Goal: Task Accomplishment & Management: Manage account settings

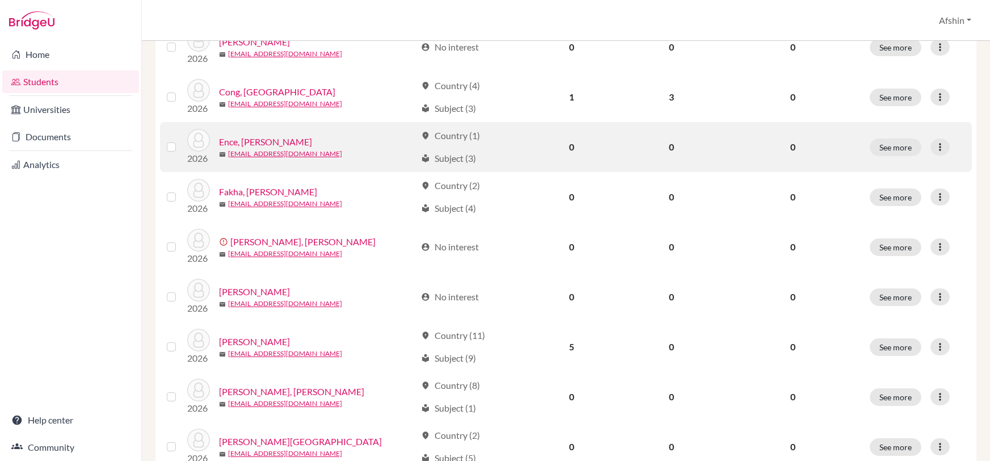
scroll to position [226, 0]
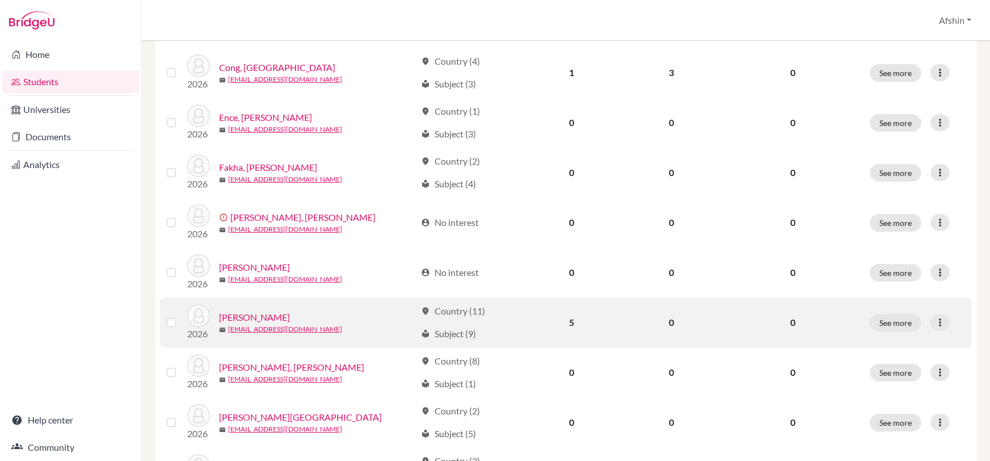
click at [252, 313] on link "[PERSON_NAME]" at bounding box center [254, 317] width 71 height 14
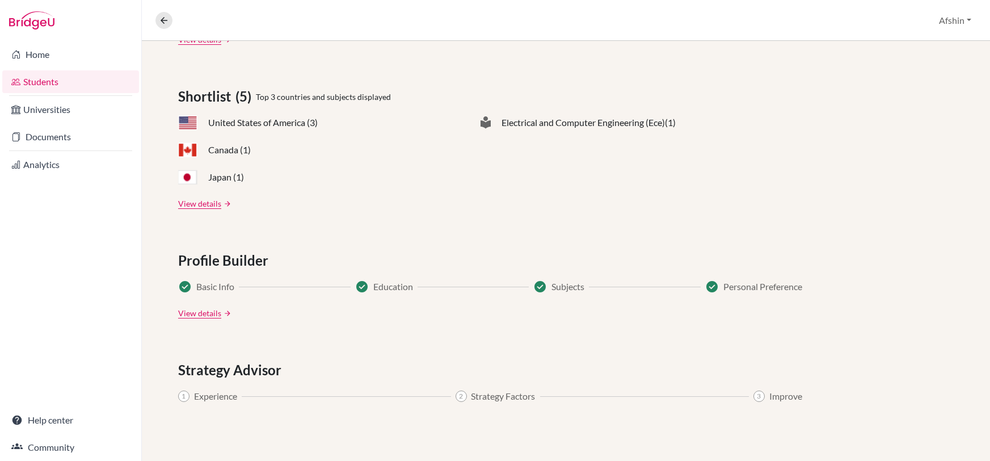
scroll to position [360, 0]
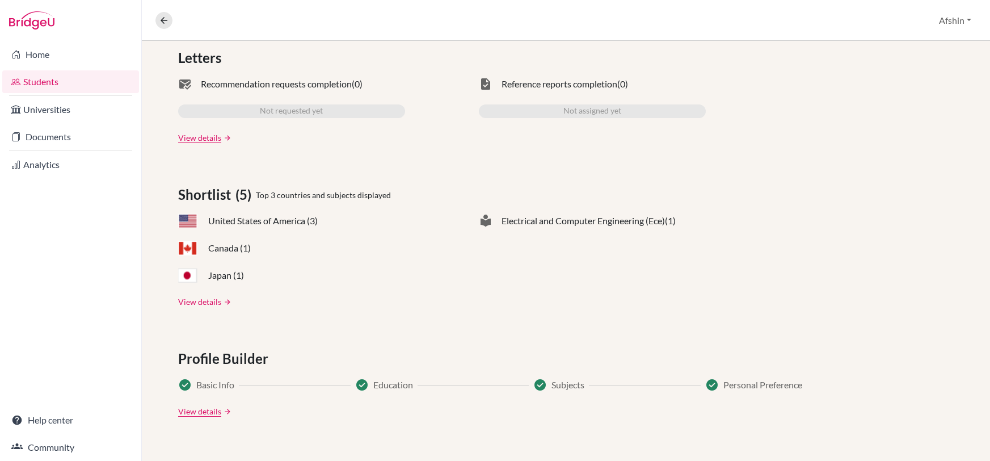
click at [204, 298] on link "View details" at bounding box center [199, 302] width 43 height 12
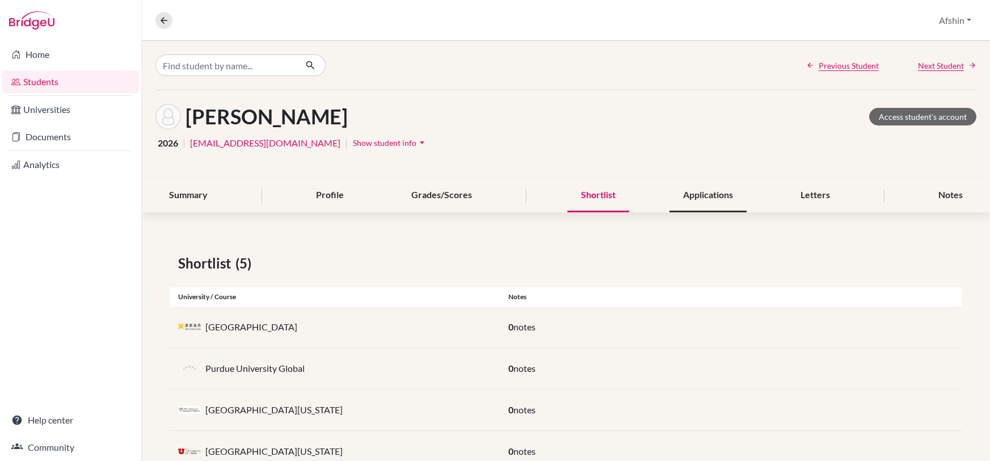
click at [697, 191] on div "Applications" at bounding box center [707, 195] width 77 height 33
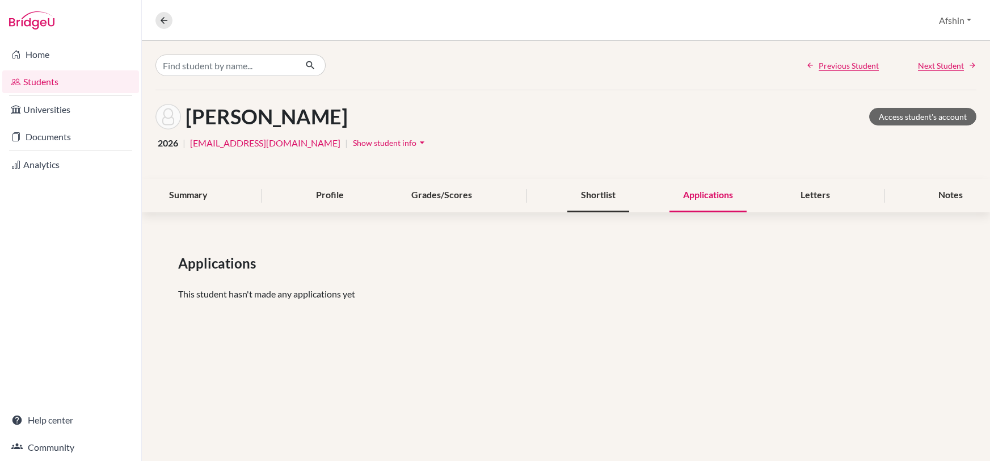
click at [600, 203] on div "Shortlist" at bounding box center [598, 195] width 62 height 33
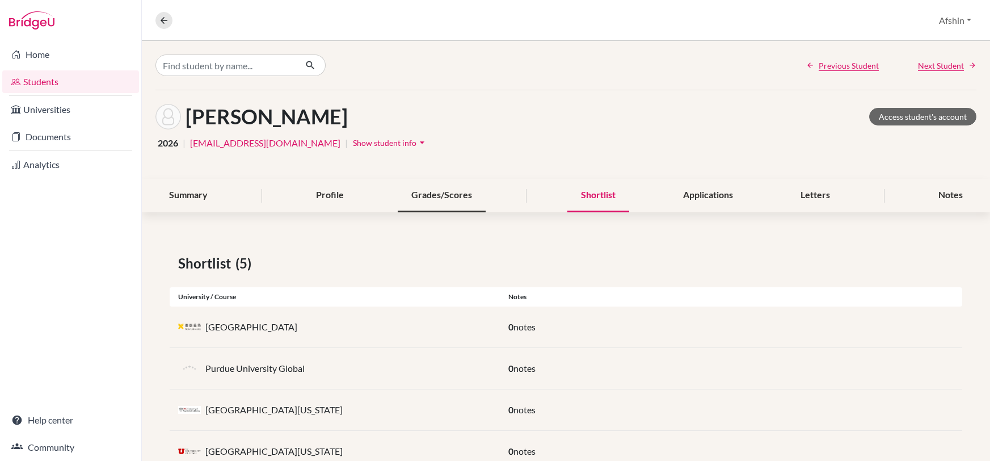
click at [479, 197] on div "Grades/Scores" at bounding box center [442, 195] width 88 height 33
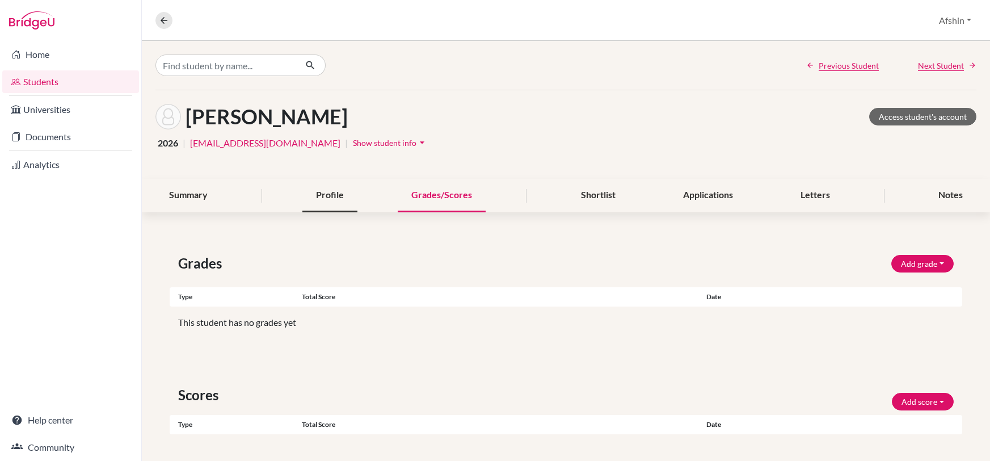
click at [323, 192] on div "Profile" at bounding box center [329, 195] width 55 height 33
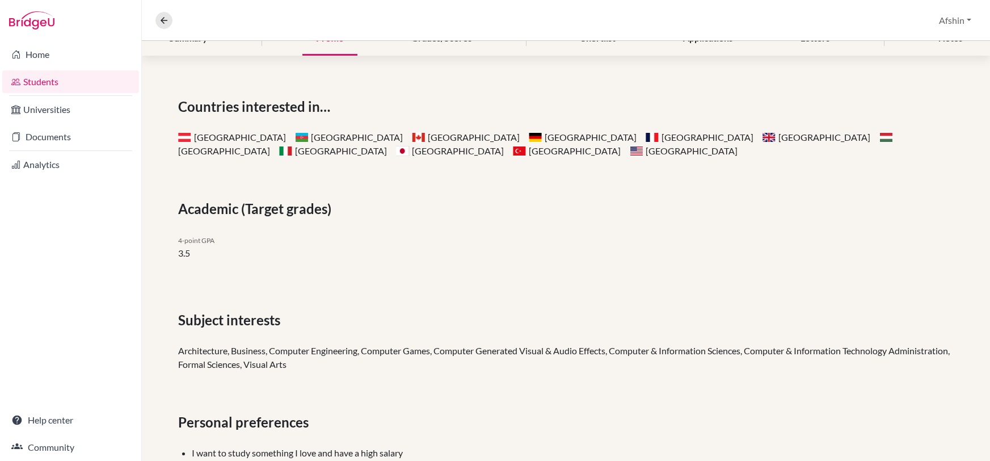
scroll to position [54, 0]
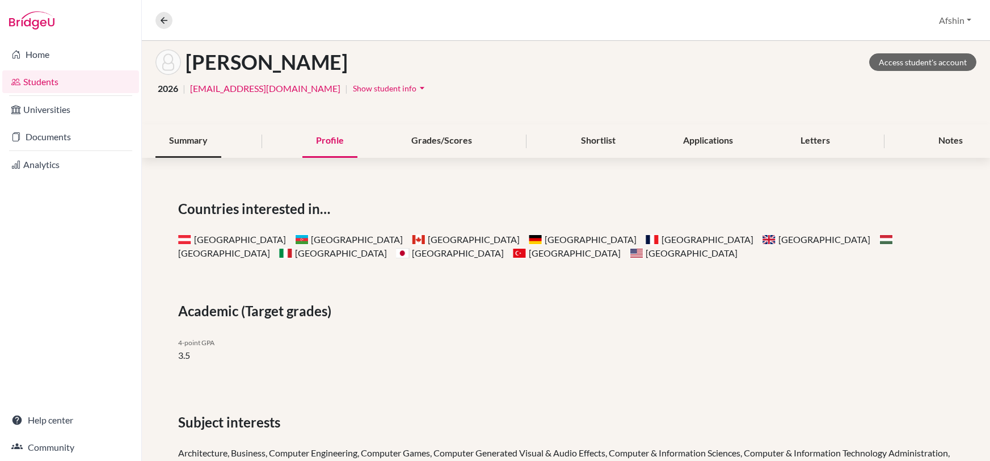
click at [205, 140] on div "Summary" at bounding box center [188, 140] width 66 height 33
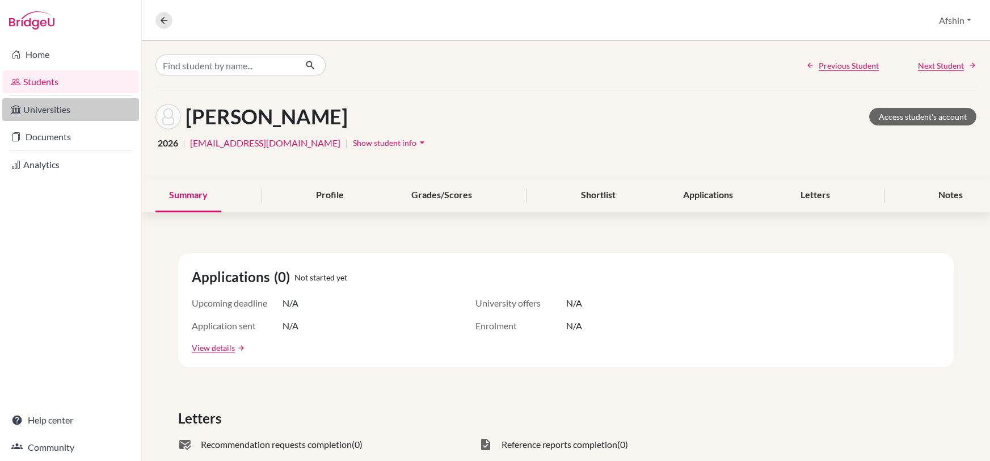
click at [51, 110] on link "Universities" at bounding box center [70, 109] width 137 height 23
click at [38, 79] on link "Students" at bounding box center [70, 81] width 137 height 23
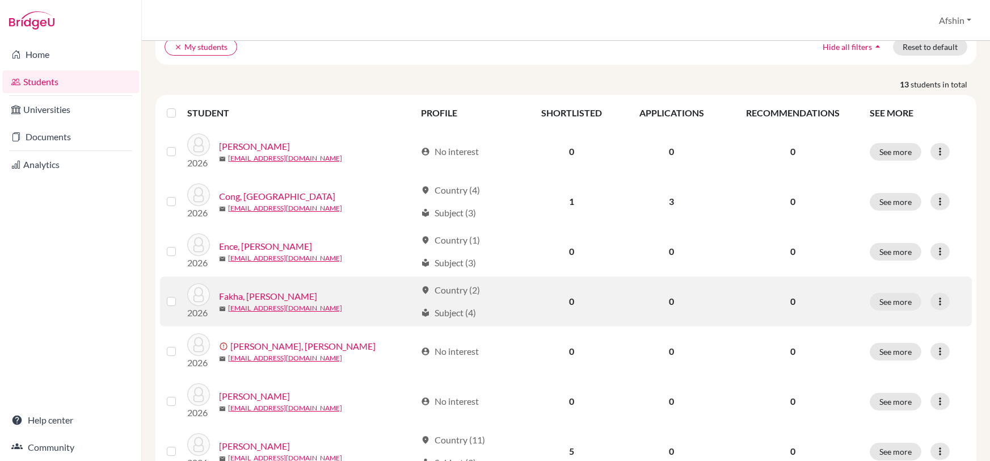
scroll to position [96, 0]
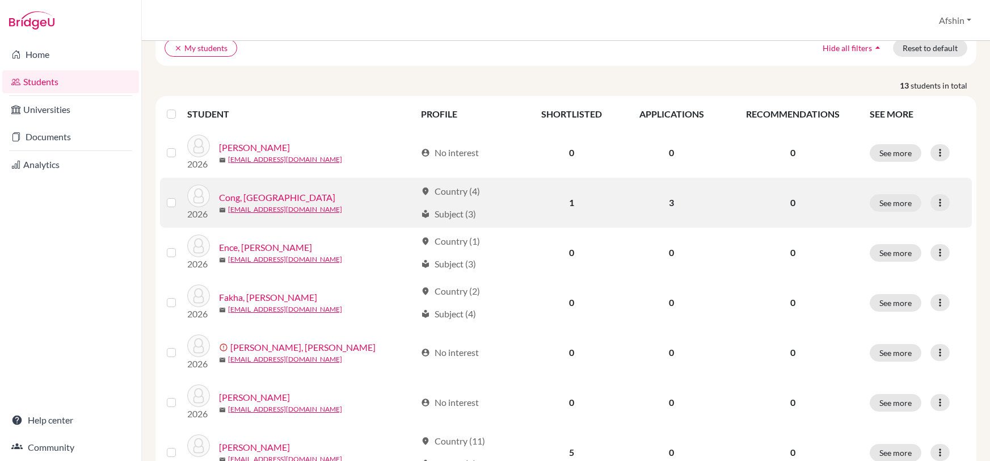
click at [246, 196] on link "Cong, Yuanzhou" at bounding box center [277, 198] width 116 height 14
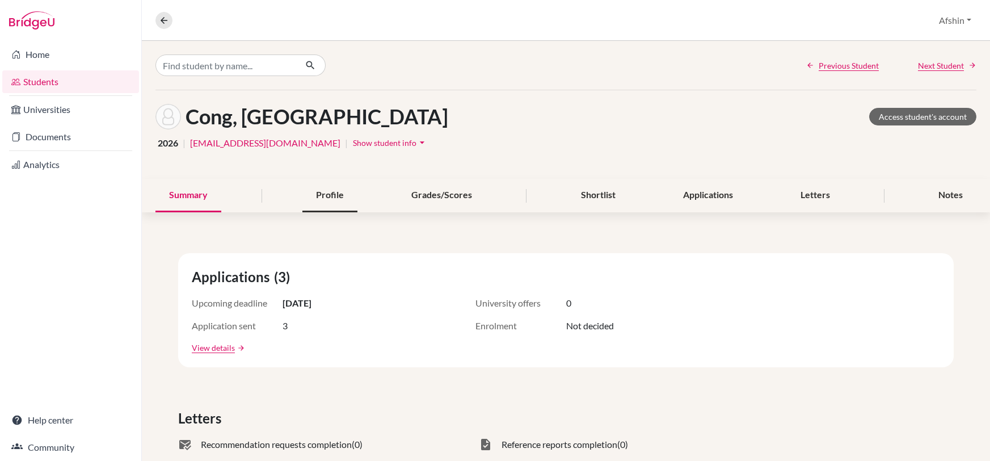
click at [334, 196] on div "Profile" at bounding box center [329, 195] width 55 height 33
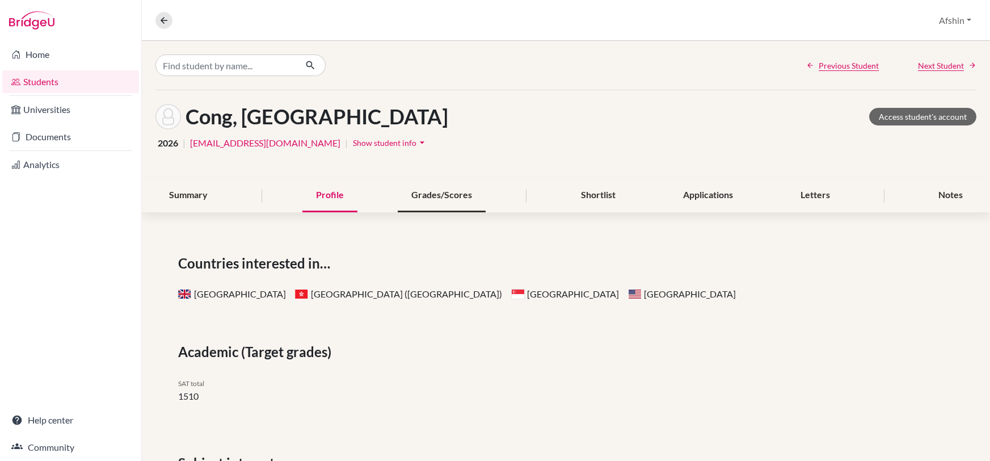
click at [460, 189] on div "Grades/Scores" at bounding box center [442, 195] width 88 height 33
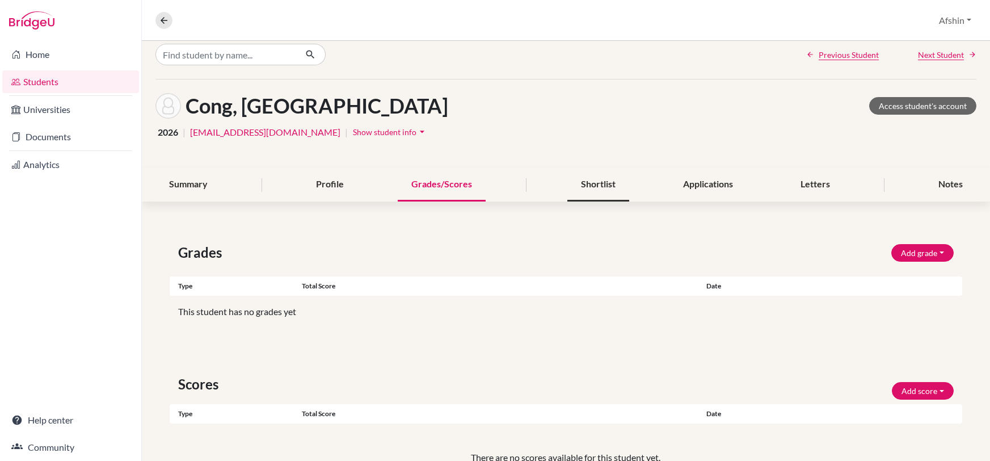
scroll to position [3, 0]
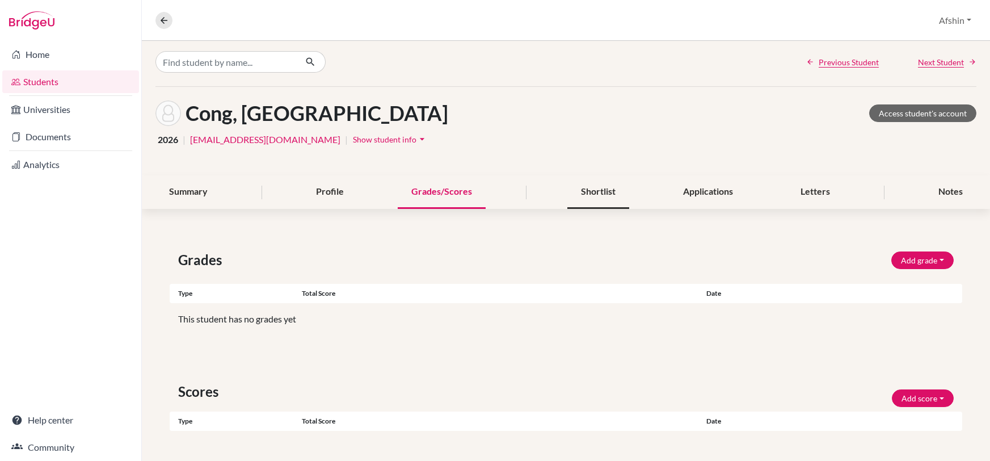
click at [576, 191] on div "Shortlist" at bounding box center [598, 191] width 62 height 33
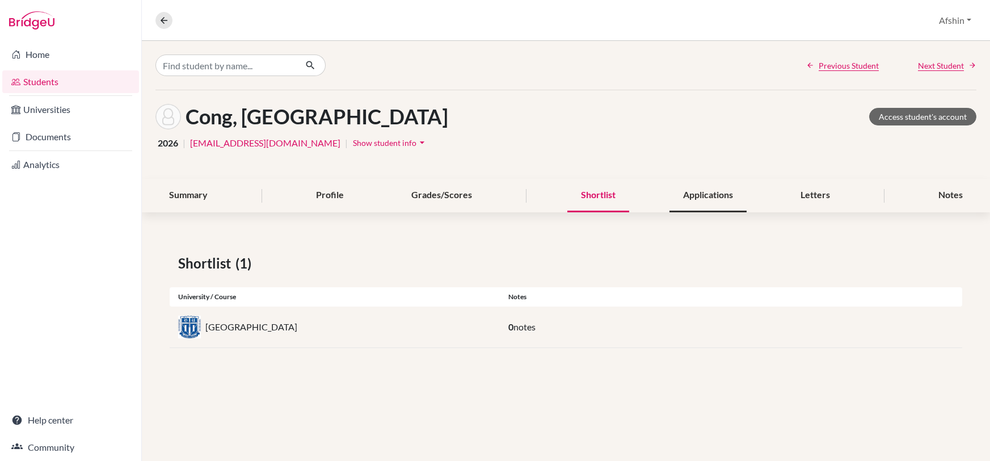
click at [690, 205] on div "Applications" at bounding box center [707, 195] width 77 height 33
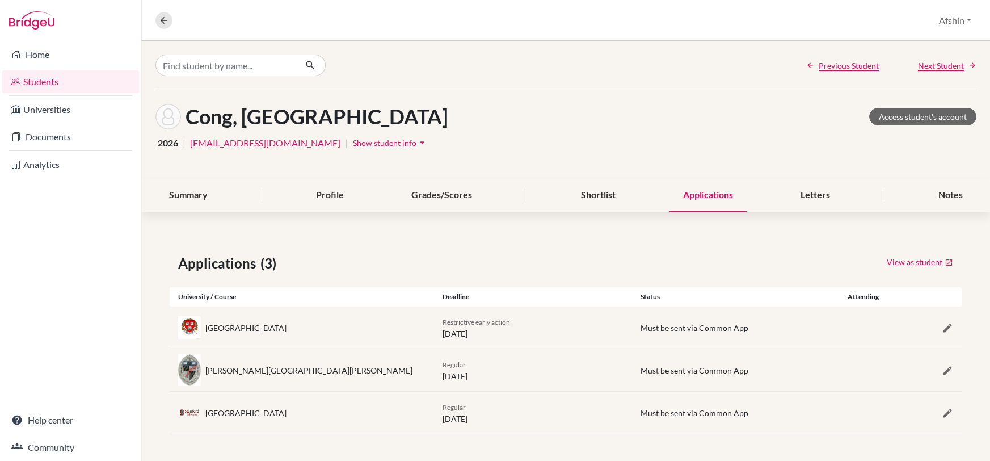
click at [374, 268] on div "Applications (3) View as student University / Course Deadline Status Attending …" at bounding box center [566, 343] width 848 height 235
click at [834, 199] on div "Letters" at bounding box center [815, 195] width 57 height 33
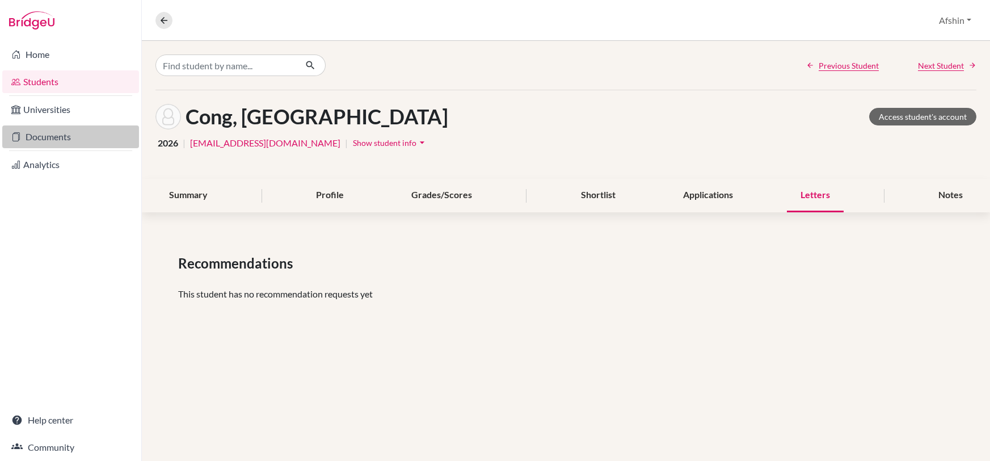
click at [48, 134] on link "Documents" at bounding box center [70, 136] width 137 height 23
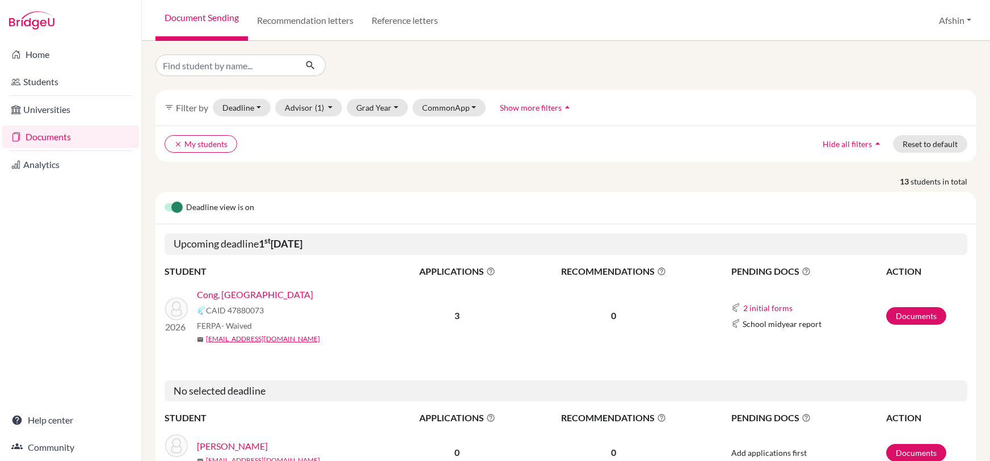
click at [243, 293] on link "Cong, [GEOGRAPHIC_DATA]" at bounding box center [255, 295] width 116 height 14
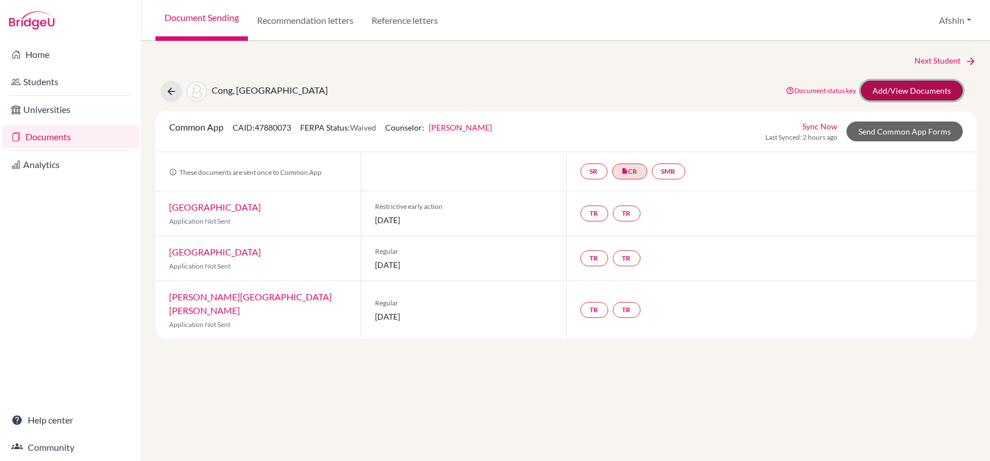
click at [892, 87] on link "Add/View Documents" at bounding box center [912, 91] width 102 height 20
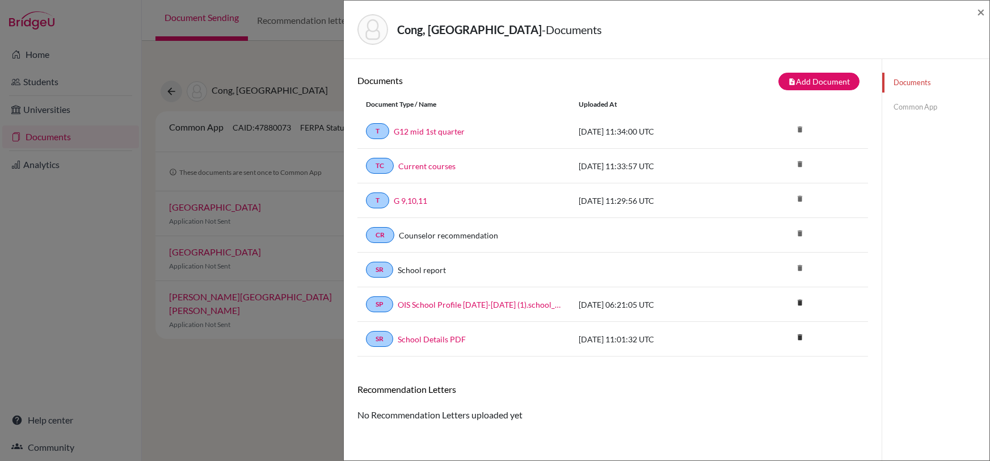
click at [896, 108] on link "Common App" at bounding box center [935, 107] width 107 height 20
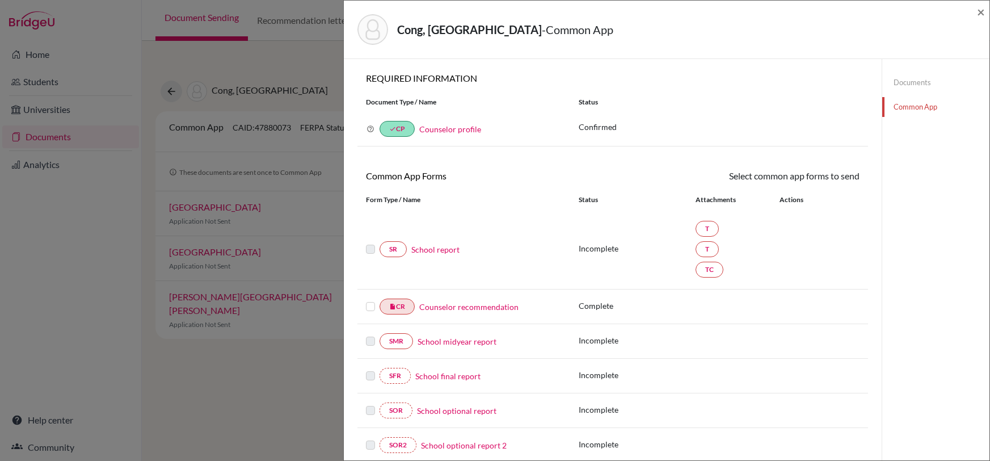
click at [912, 76] on link "Documents" at bounding box center [935, 83] width 107 height 20
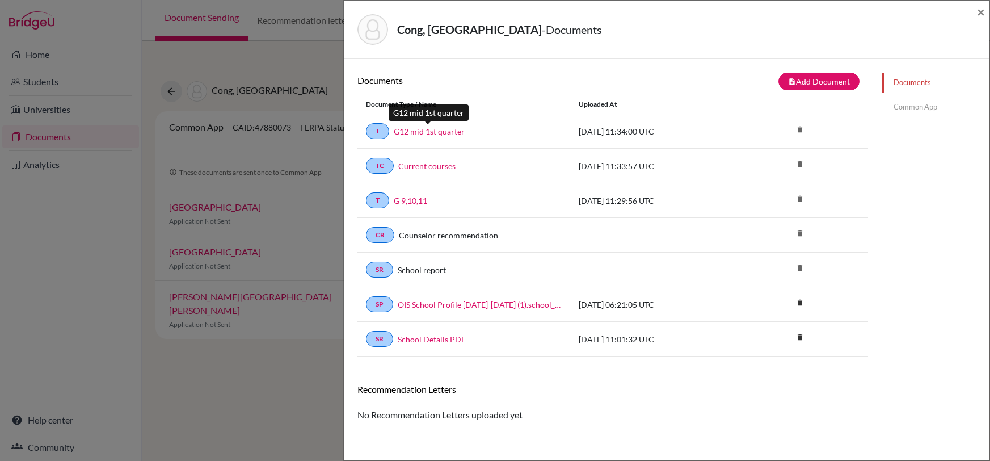
click at [425, 125] on link "G12 mid 1st quarter" at bounding box center [429, 131] width 71 height 12
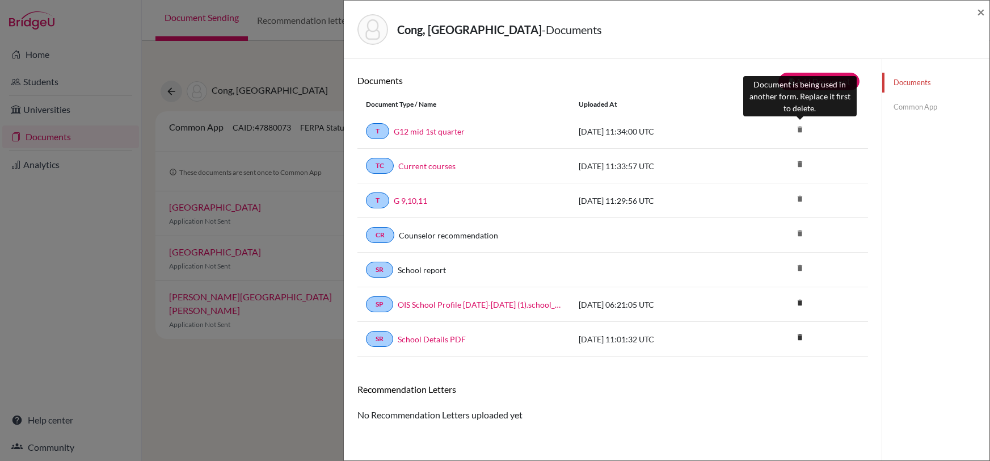
click at [802, 128] on icon "delete" at bounding box center [799, 129] width 17 height 17
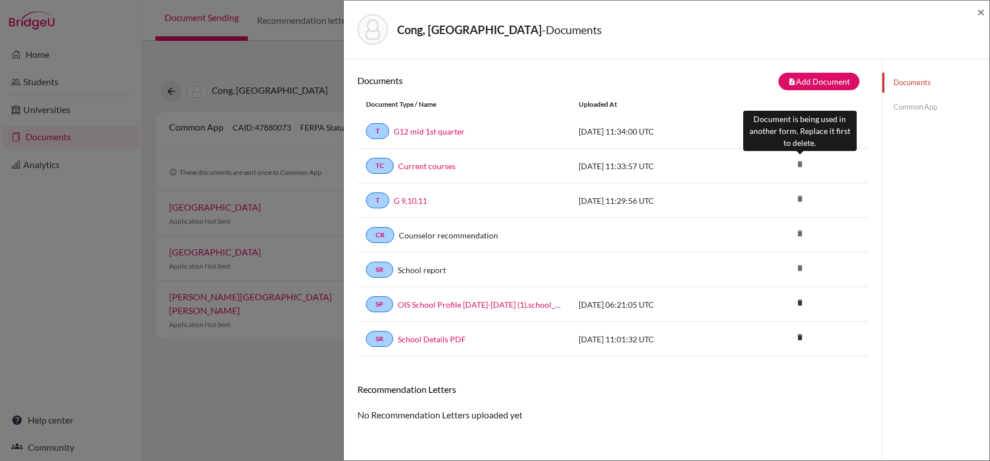
click at [801, 159] on icon "delete" at bounding box center [799, 163] width 17 height 17
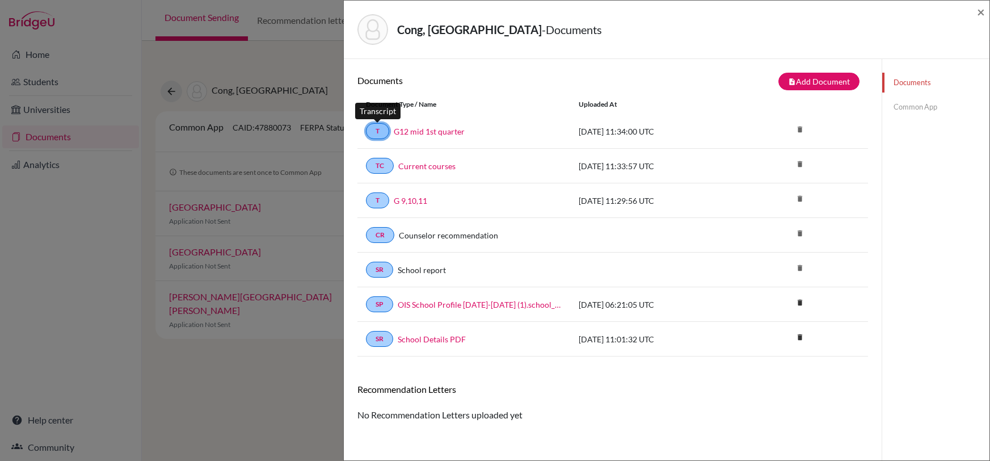
click at [379, 128] on link "T" at bounding box center [377, 131] width 23 height 16
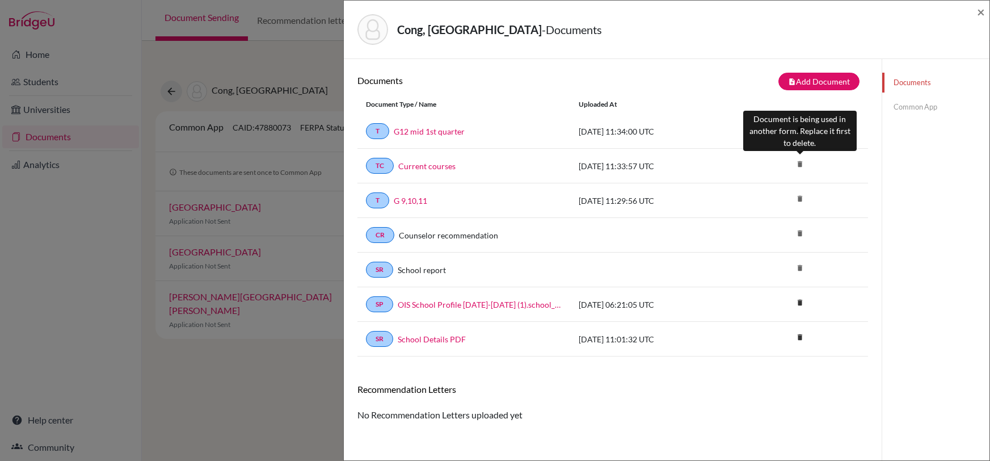
click at [798, 161] on icon "delete" at bounding box center [799, 163] width 17 height 17
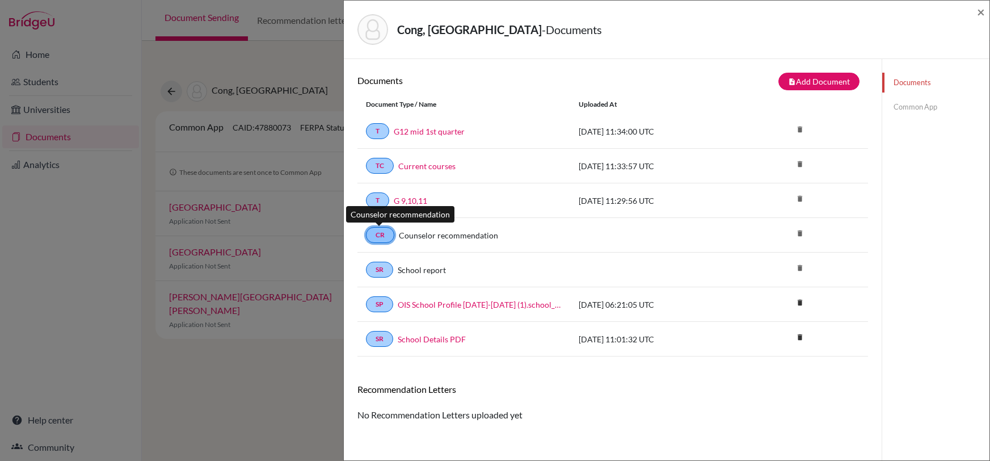
click at [378, 235] on link "CR" at bounding box center [380, 235] width 28 height 16
click at [429, 233] on link "Counselor recommendation" at bounding box center [448, 235] width 99 height 12
click at [383, 232] on link "CR" at bounding box center [380, 235] width 28 height 16
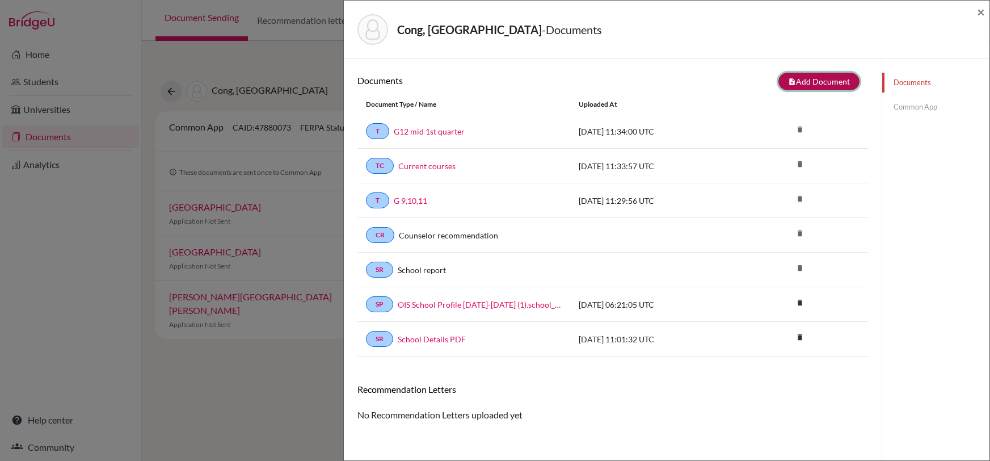
click at [837, 74] on button "note_add Add Document" at bounding box center [818, 82] width 81 height 18
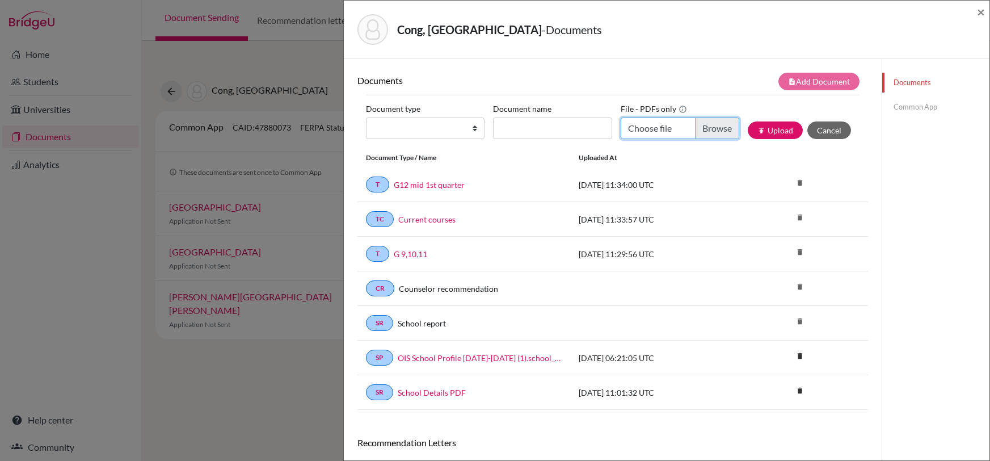
click at [659, 130] on input "Choose file" at bounding box center [680, 128] width 119 height 22
click at [442, 124] on select "Change explanation for Common App reports Counselor recommendation Internationa…" at bounding box center [425, 128] width 119 height 22
click at [305, 393] on div "Cong, Yuanzhou - Documents × Documents note_add Add Document Document type Chan…" at bounding box center [495, 230] width 990 height 461
drag, startPoint x: 478, startPoint y: 31, endPoint x: 404, endPoint y: 31, distance: 73.8
click at [393, 34] on div "Cong, Yuanzhou - Documents" at bounding box center [662, 29] width 610 height 31
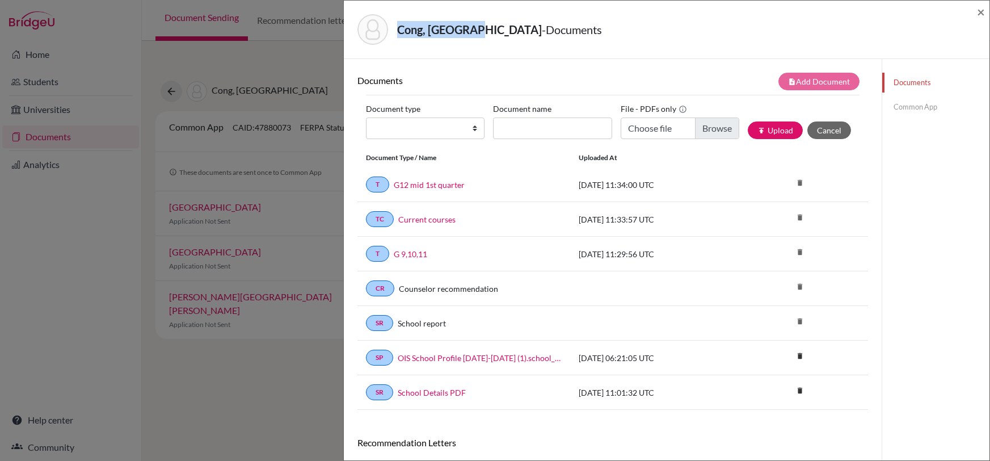
copy strong "Cong, [GEOGRAPHIC_DATA]"
click at [442, 127] on select "Change explanation for Common App reports Counselor recommendation Internationa…" at bounding box center [425, 128] width 119 height 22
select select "4"
click at [366, 117] on select "Change explanation for Common App reports Counselor recommendation Internationa…" at bounding box center [425, 128] width 119 height 22
click at [569, 126] on input "Document name" at bounding box center [552, 128] width 119 height 22
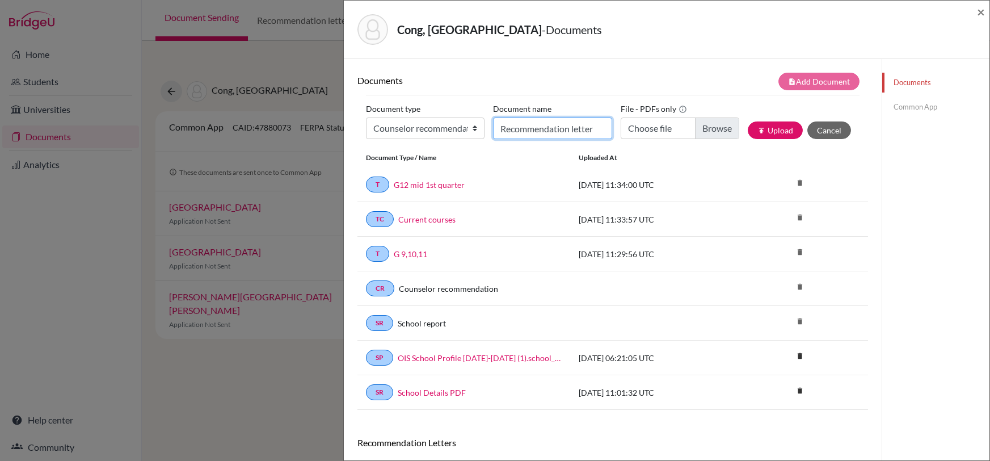
type input "Recommendation letter"
click at [669, 125] on input "Choose file" at bounding box center [680, 128] width 119 height 22
type input "C:\fakepath\Cong, Yuanzhou, Recomendation letter. (1).pdf"
click at [770, 124] on button "publish Upload" at bounding box center [775, 130] width 55 height 18
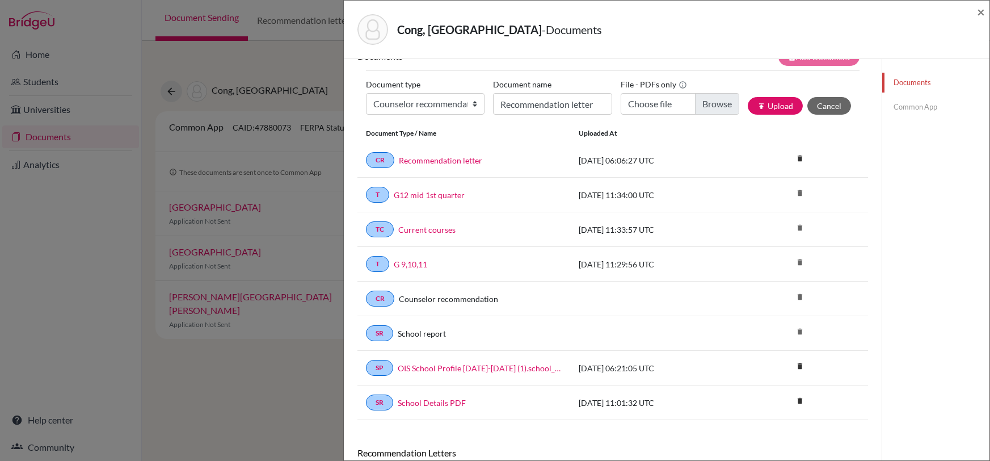
scroll to position [22, 0]
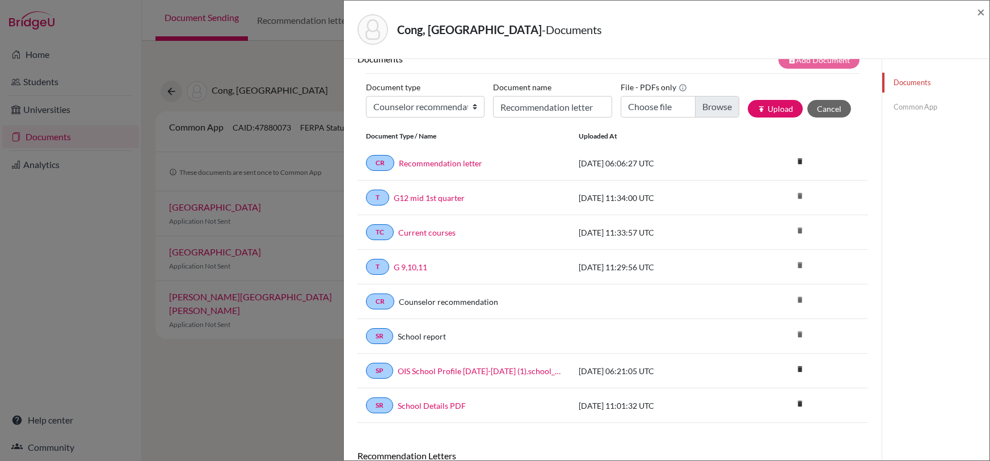
click at [284, 377] on div "Cong, Yuanzhou - Documents × Documents note_add Add Document Document type Chan…" at bounding box center [495, 230] width 990 height 461
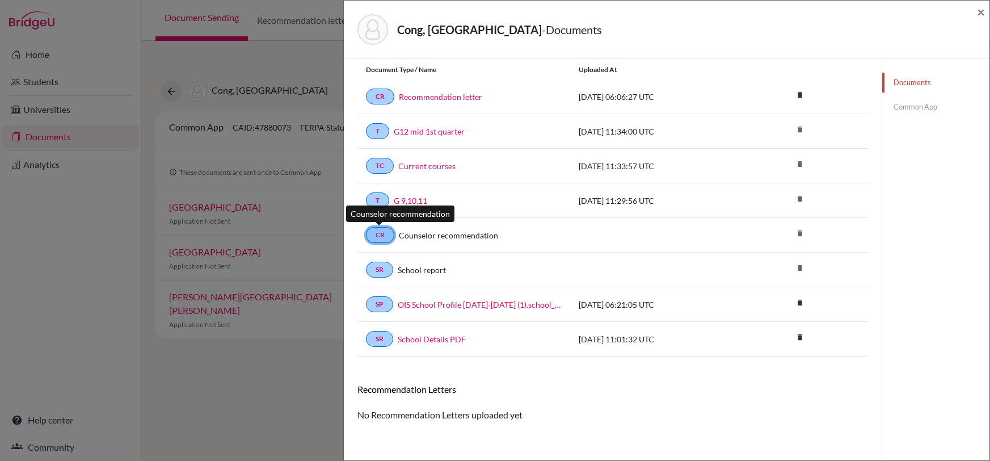
click at [383, 236] on link "CR" at bounding box center [380, 235] width 28 height 16
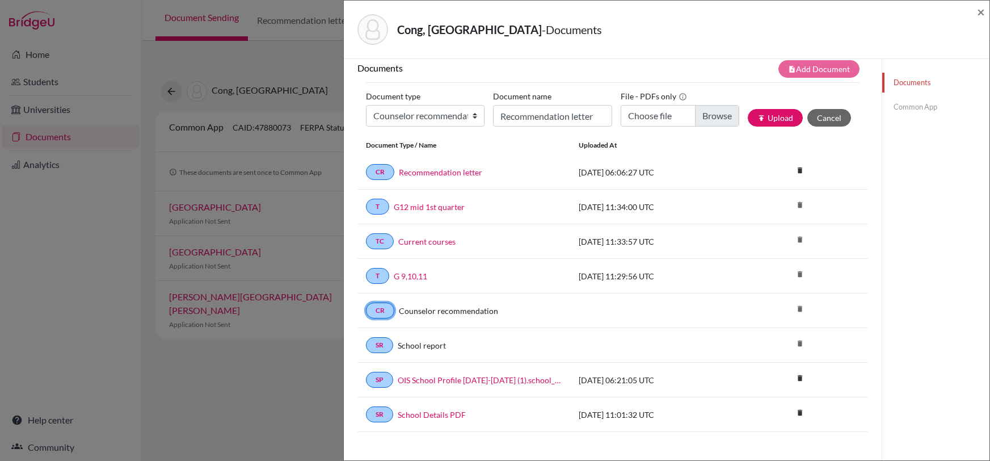
scroll to position [0, 0]
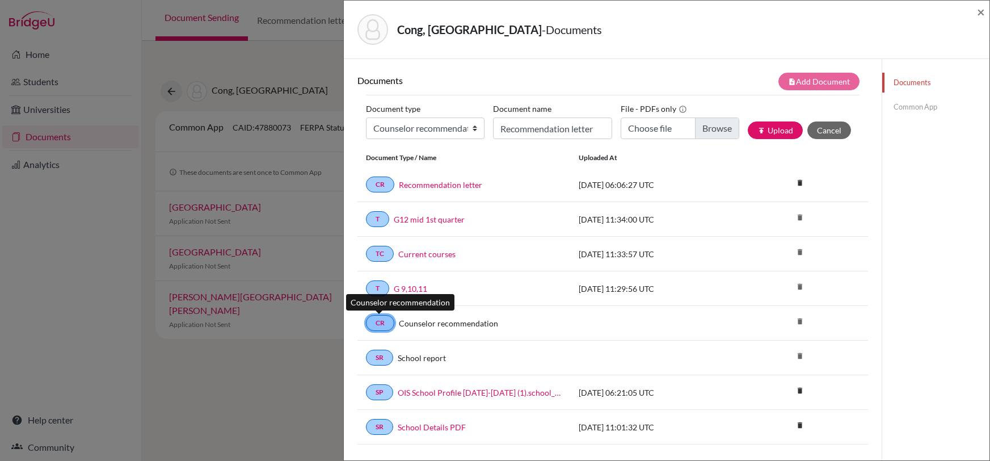
click at [386, 323] on link "CR" at bounding box center [380, 323] width 28 height 16
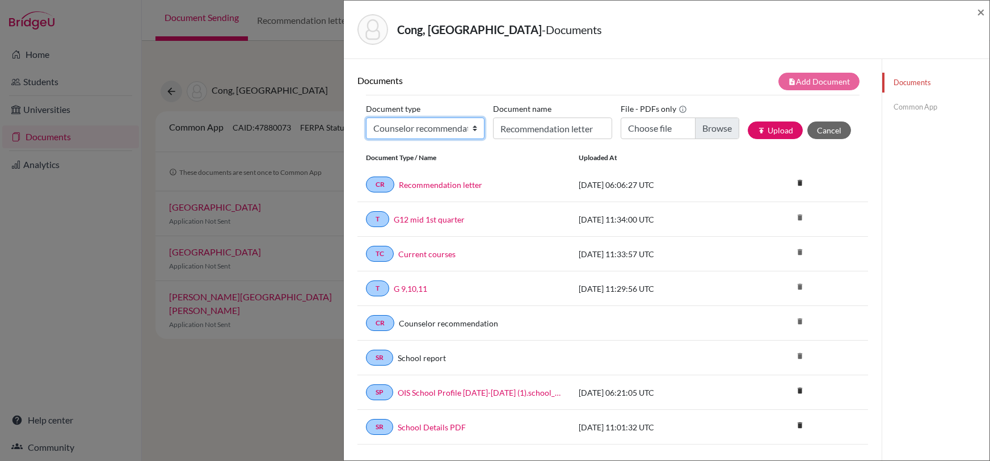
click at [452, 124] on select "Change explanation for Common App reports Counselor recommendation Internationa…" at bounding box center [425, 128] width 119 height 22
select select "4"
click at [366, 117] on select "Change explanation for Common App reports Counselor recommendation Internationa…" at bounding box center [425, 128] width 119 height 22
click at [543, 131] on input "Recommendation letter" at bounding box center [552, 128] width 119 height 22
type input "Recommendation letter"
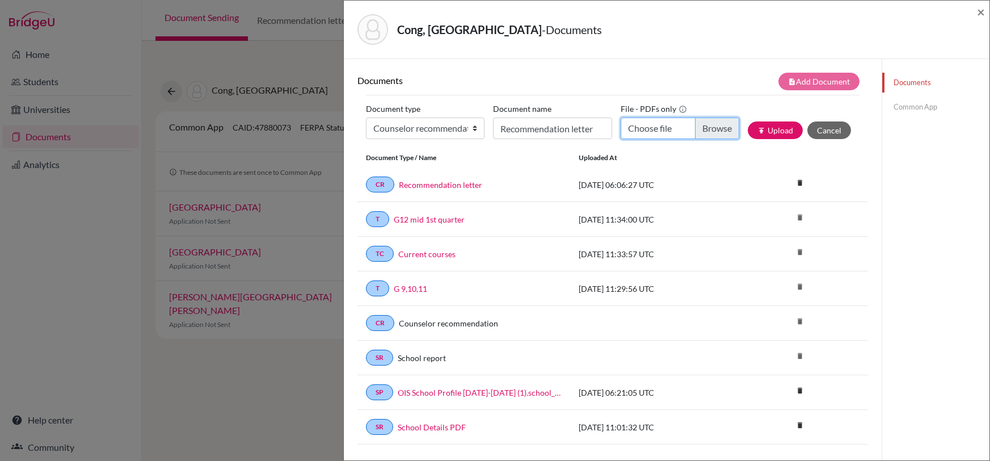
click at [657, 125] on input "Choose file" at bounding box center [680, 128] width 119 height 22
type input "C:\fakepath\Cong, Yuanzhou, Recomendation letter. (1).pdf"
click at [779, 130] on button "publish Upload" at bounding box center [775, 130] width 55 height 18
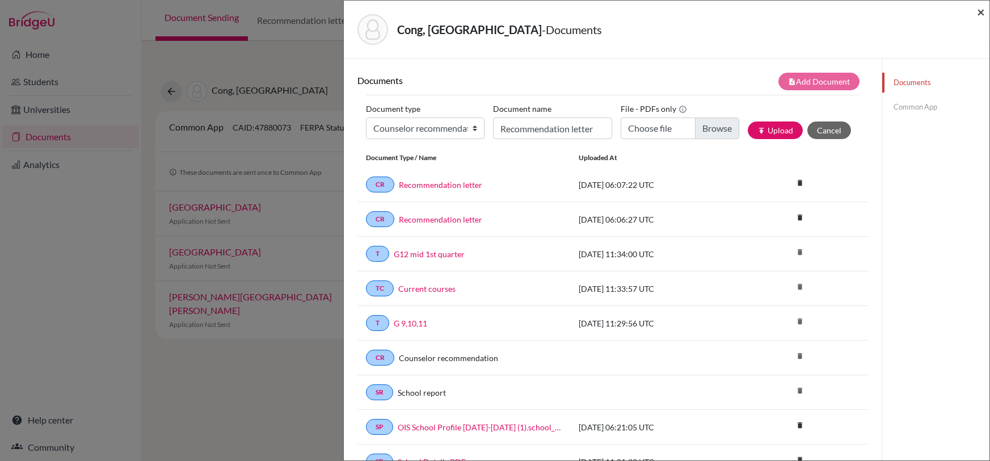
click at [983, 10] on span "×" at bounding box center [981, 11] width 8 height 16
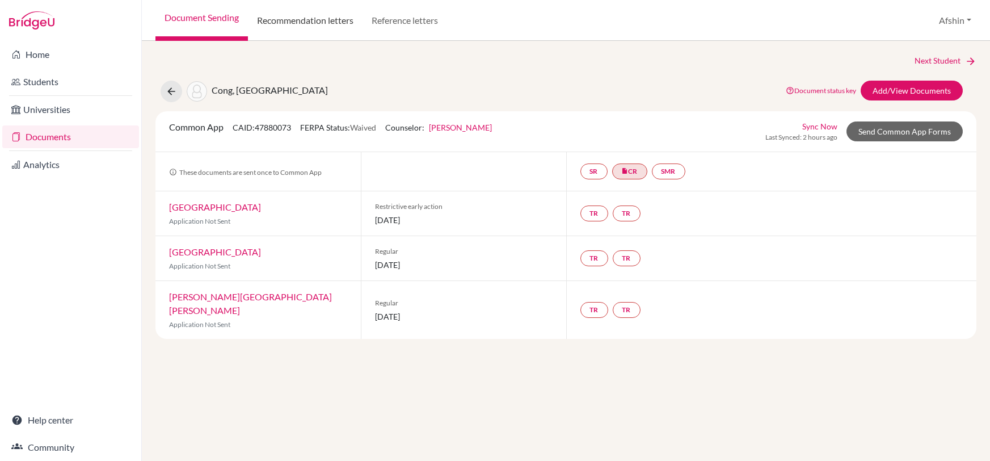
click at [300, 22] on link "Recommendation letters" at bounding box center [305, 20] width 115 height 41
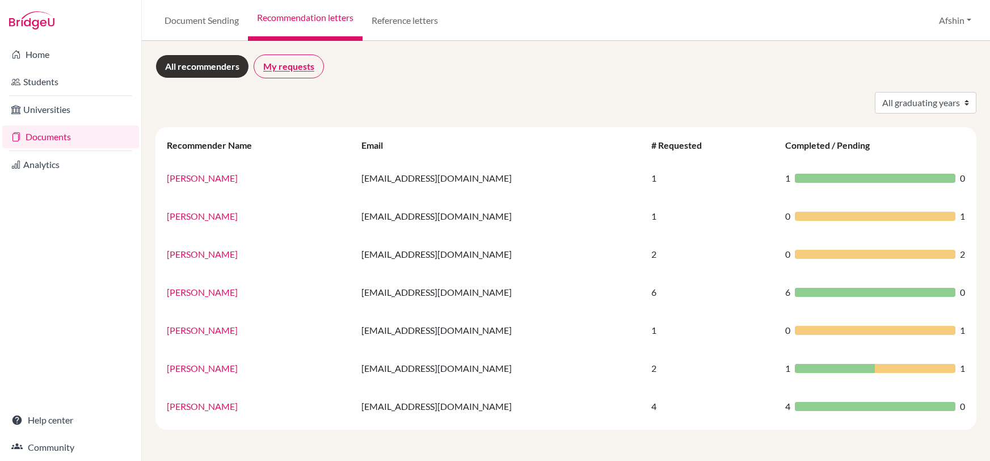
click at [299, 68] on link "My requests" at bounding box center [289, 66] width 70 height 24
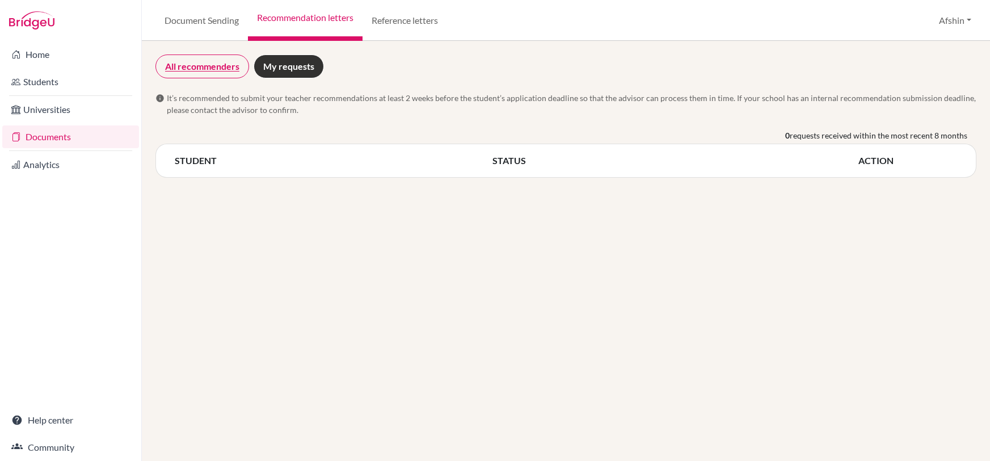
click at [226, 63] on link "All recommenders" at bounding box center [202, 66] width 94 height 24
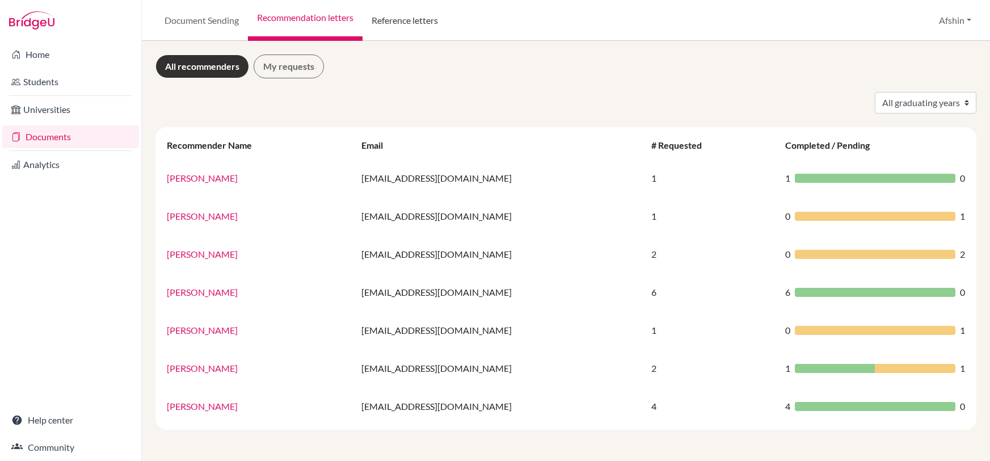
click at [381, 29] on link "Reference letters" at bounding box center [404, 20] width 85 height 41
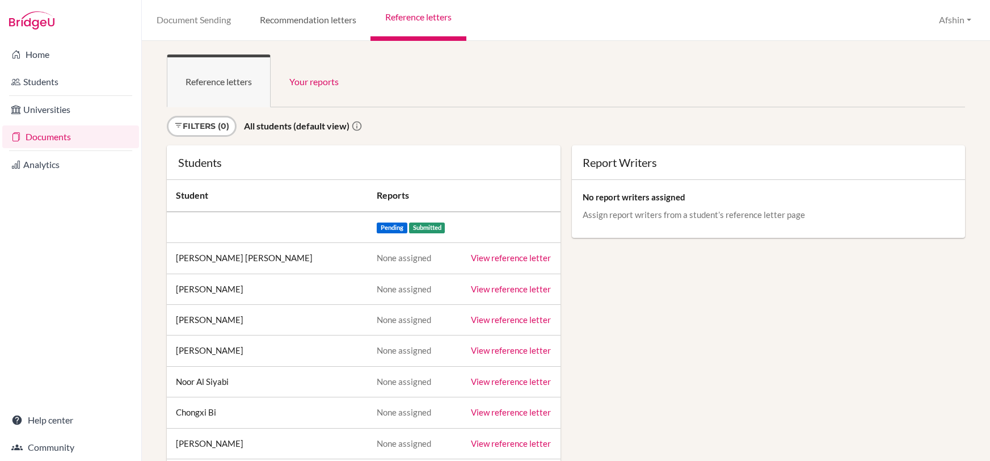
click at [326, 9] on link "Recommendation letters" at bounding box center [307, 20] width 125 height 41
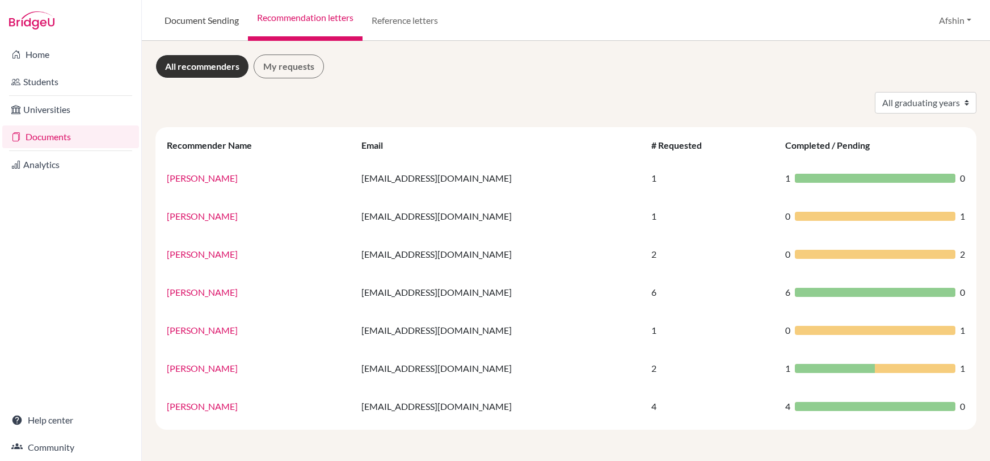
click at [183, 19] on link "Document Sending" at bounding box center [201, 20] width 92 height 41
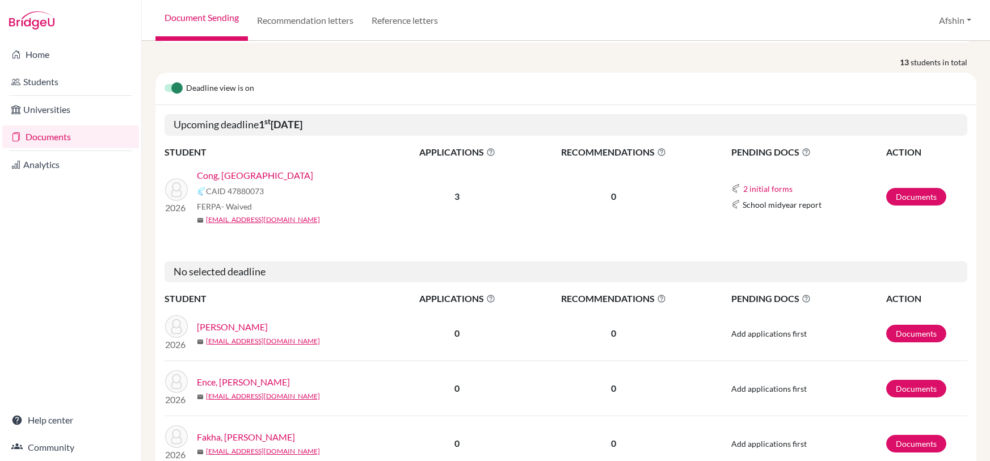
scroll to position [121, 0]
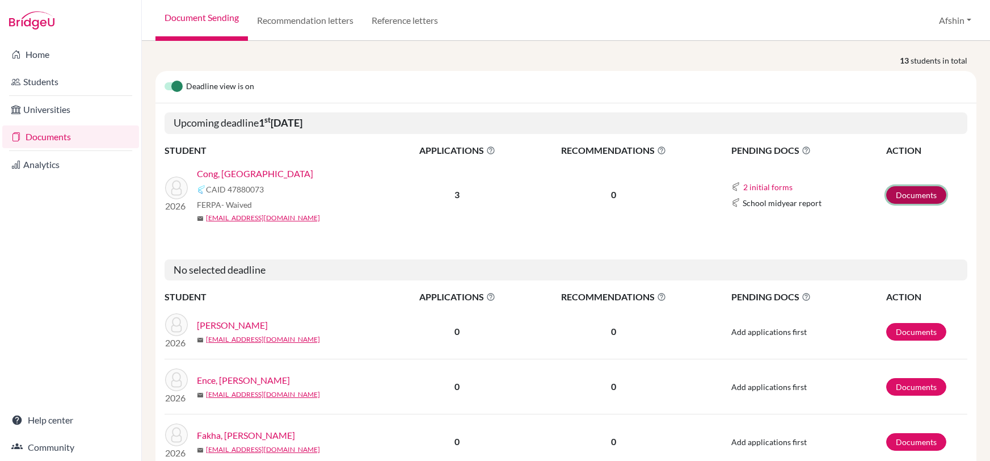
click at [929, 187] on link "Documents" at bounding box center [916, 195] width 60 height 18
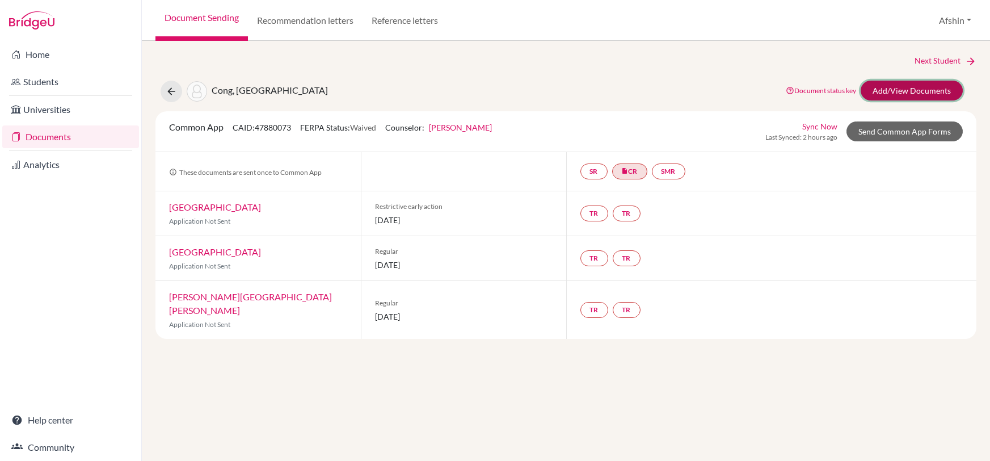
click at [896, 92] on link "Add/View Documents" at bounding box center [912, 91] width 102 height 20
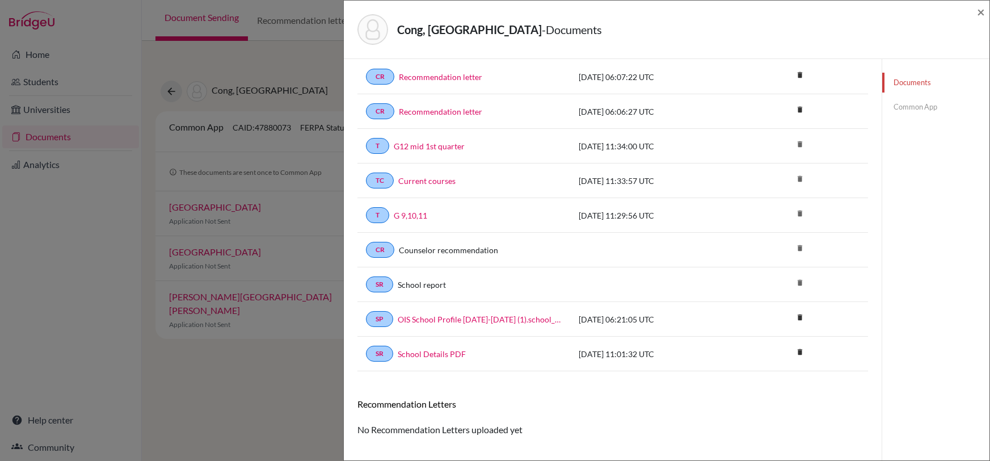
scroll to position [69, 0]
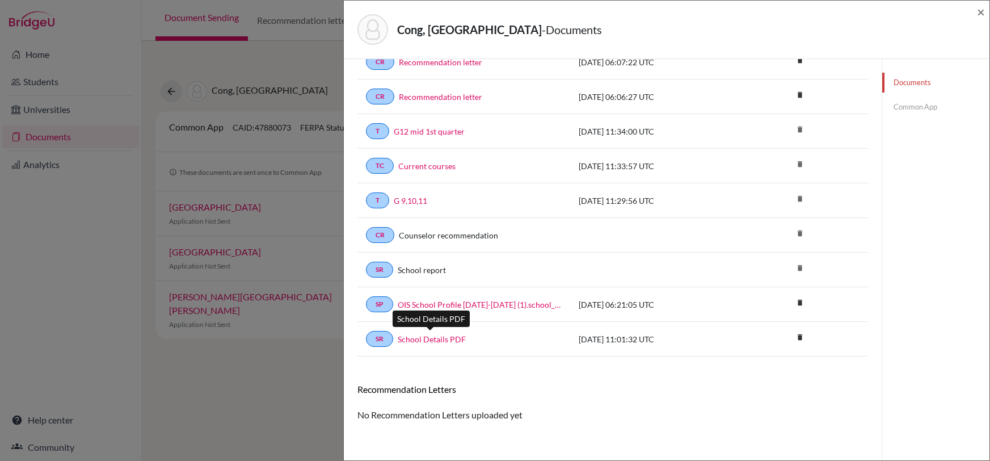
click at [456, 335] on link "School Details PDF" at bounding box center [432, 339] width 68 height 12
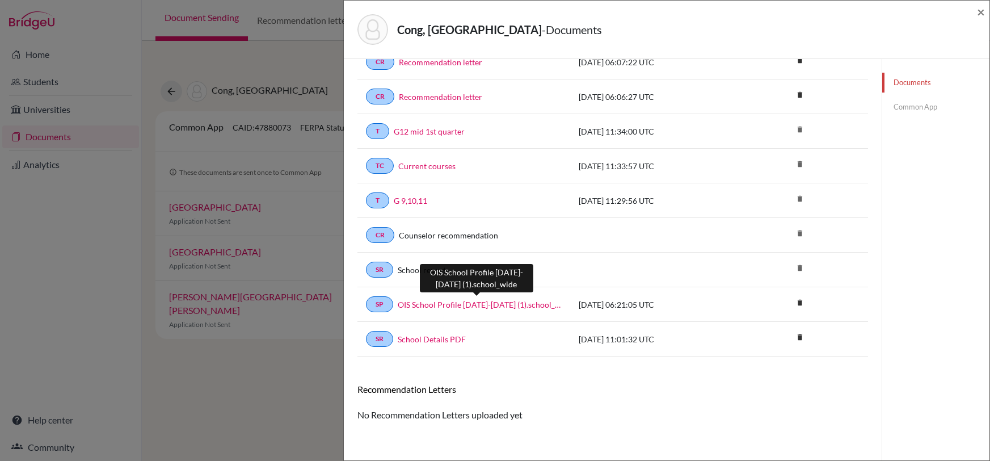
click at [448, 301] on link "OIS School Profile [DATE]-[DATE] (1).school_wide" at bounding box center [480, 304] width 164 height 12
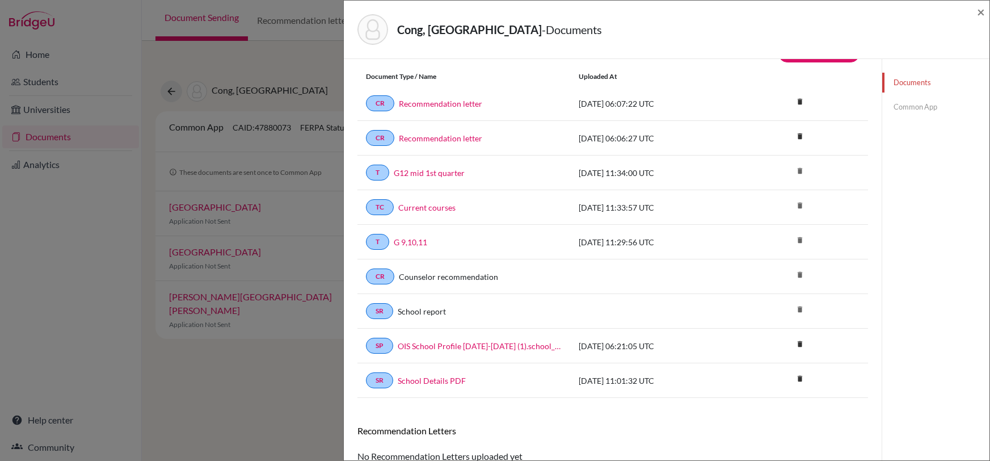
scroll to position [26, 0]
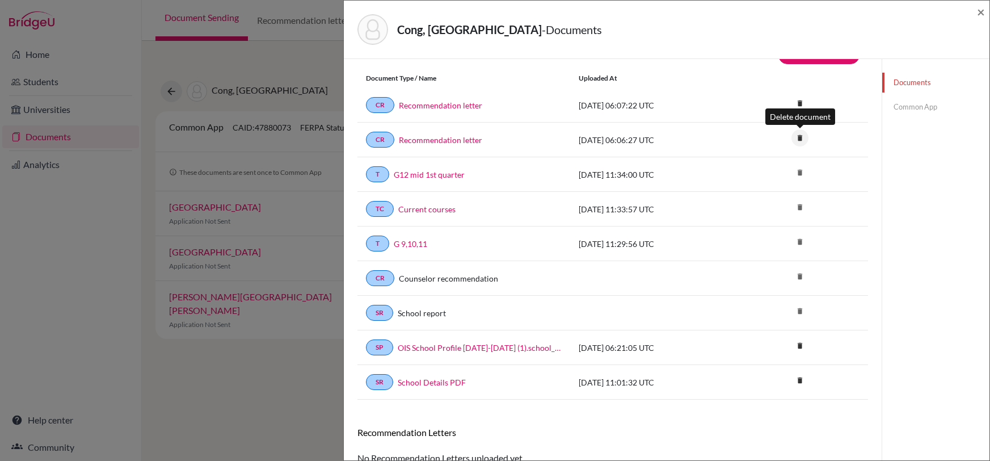
click at [798, 138] on icon "delete" at bounding box center [799, 137] width 17 height 17
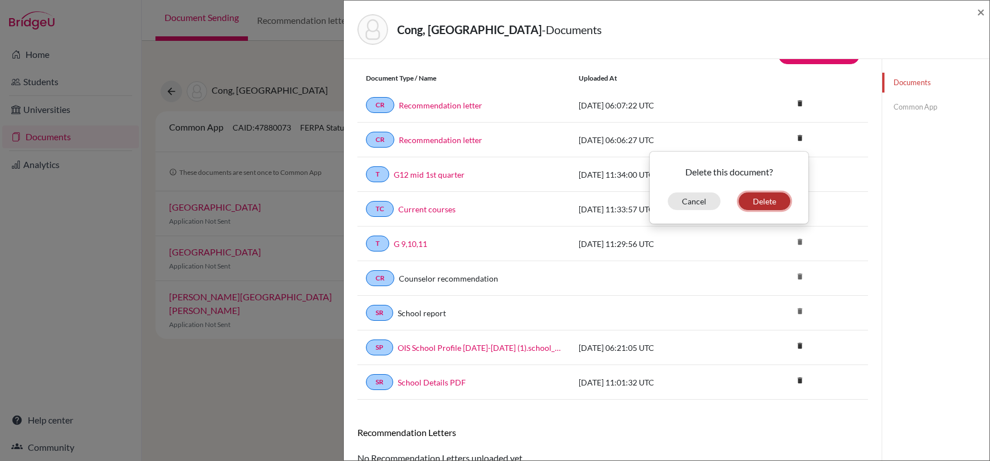
click at [769, 197] on button "Delete" at bounding box center [765, 201] width 52 height 18
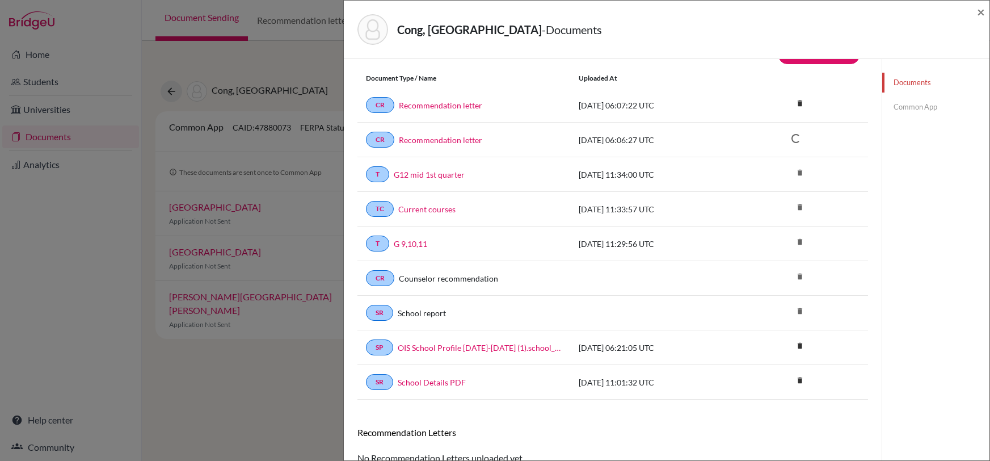
scroll to position [63, 0]
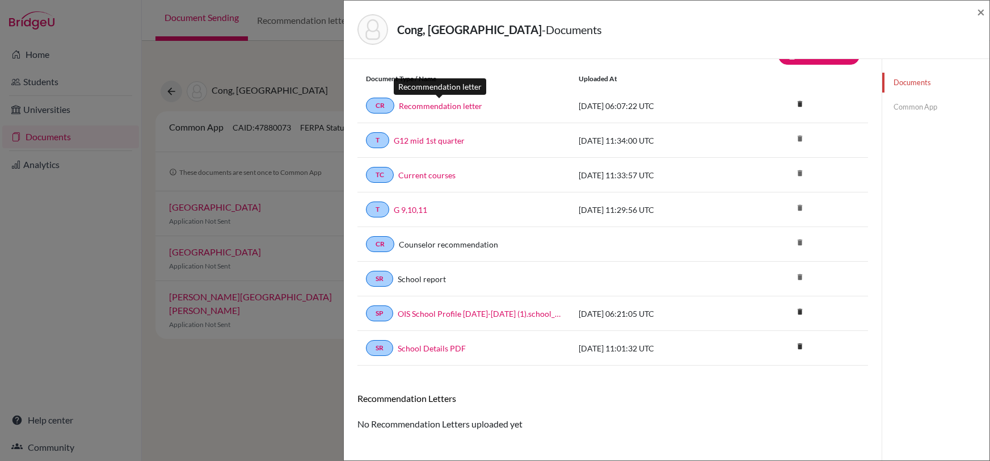
click at [431, 104] on link "Recommendation letter" at bounding box center [440, 106] width 83 height 12
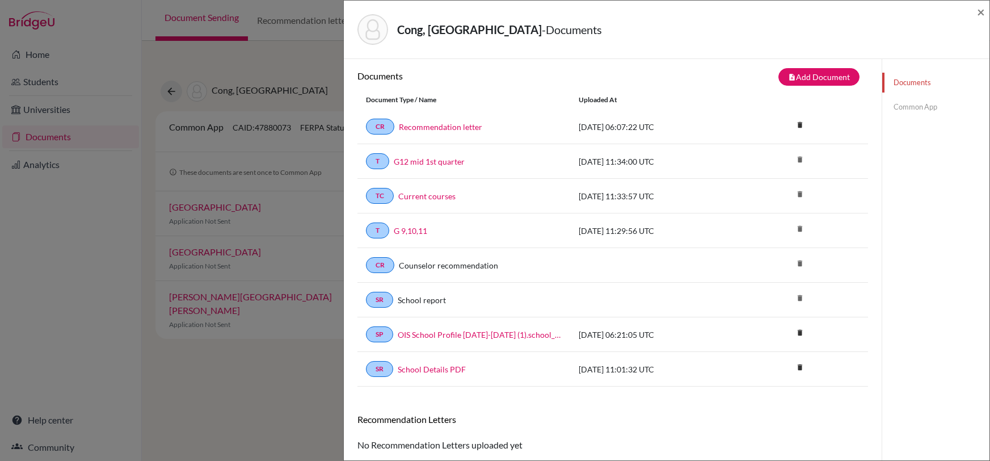
scroll to position [0, 0]
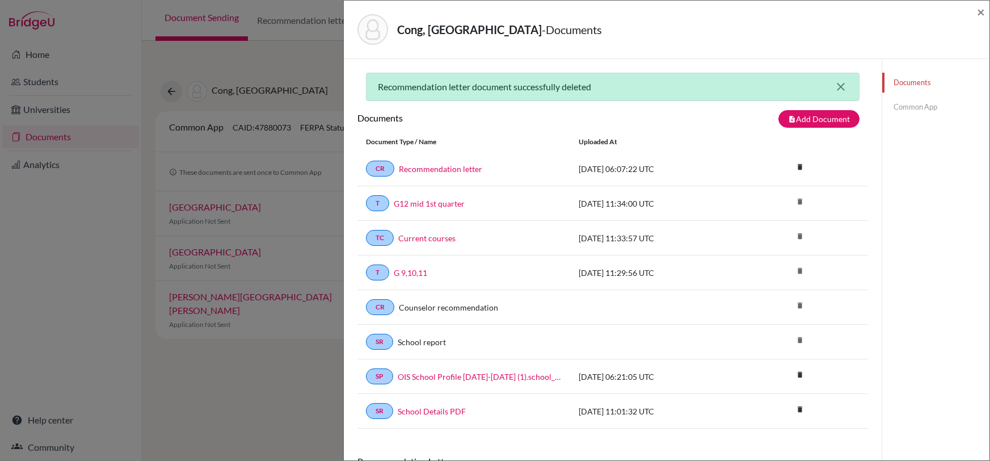
click at [837, 85] on icon "close" at bounding box center [841, 87] width 14 height 14
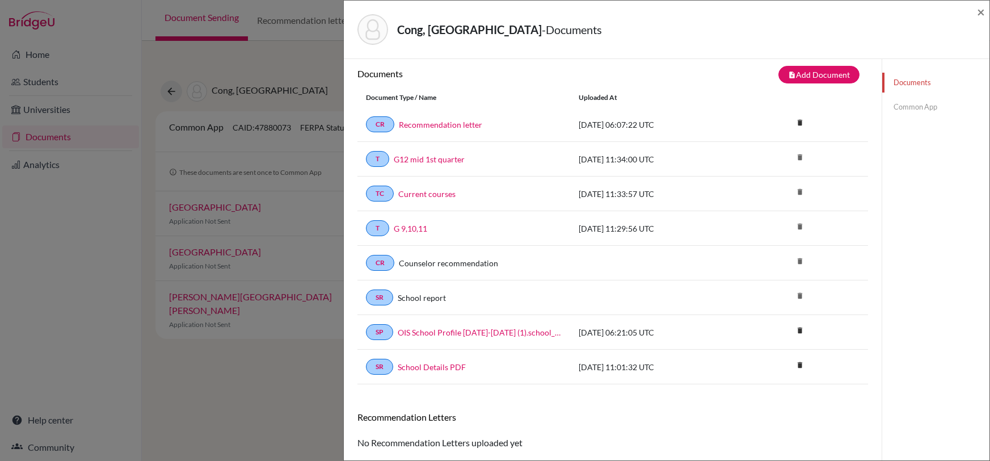
scroll to position [43, 0]
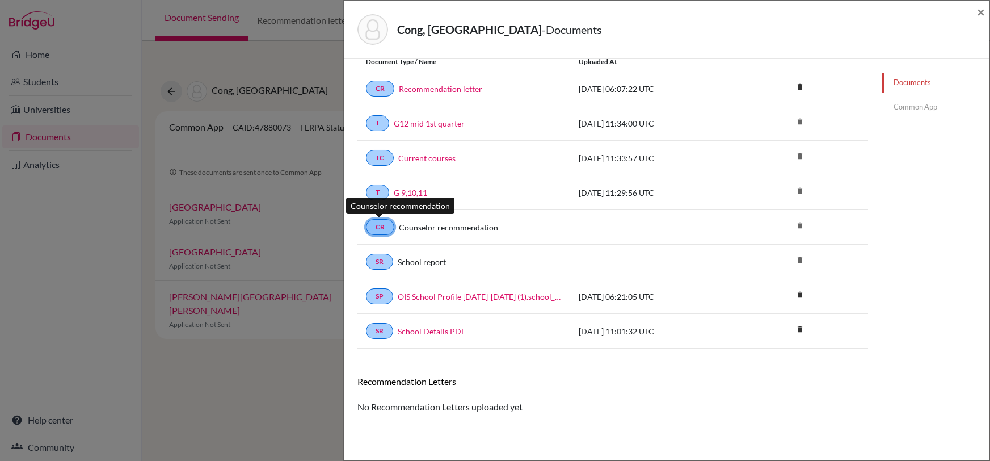
click at [383, 227] on link "CR" at bounding box center [380, 227] width 28 height 16
click at [381, 226] on link "CR" at bounding box center [380, 227] width 28 height 16
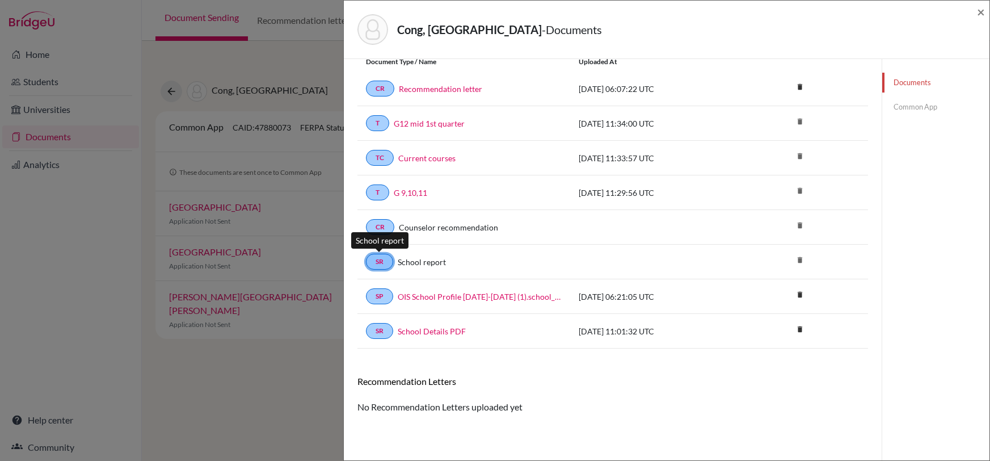
click at [379, 260] on link "SR" at bounding box center [379, 262] width 27 height 16
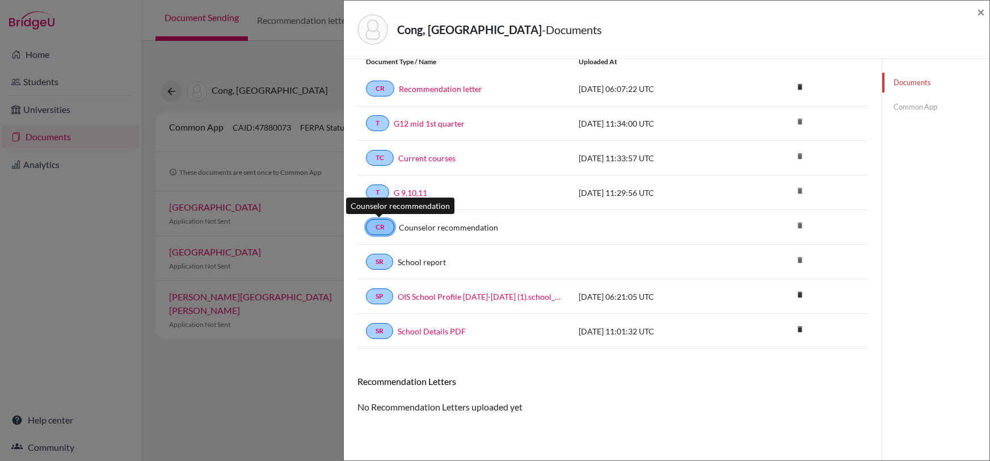
click at [385, 225] on link "CR" at bounding box center [380, 227] width 28 height 16
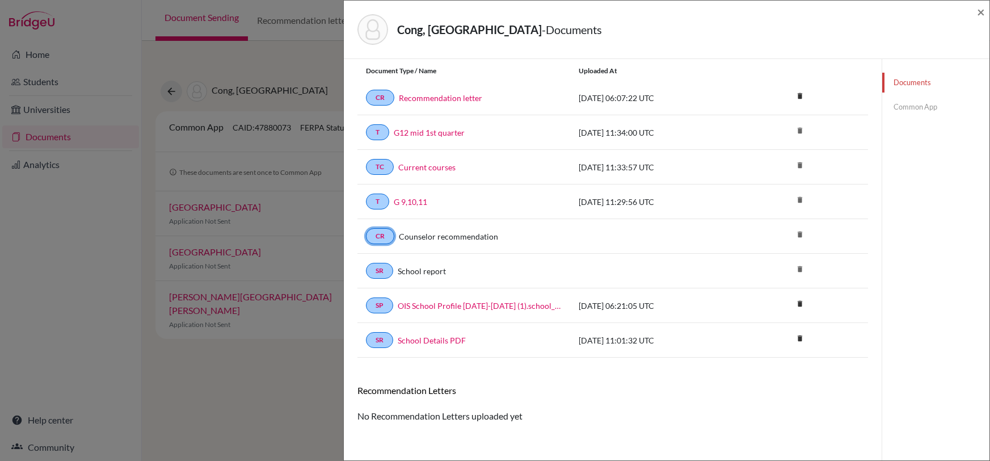
scroll to position [0, 0]
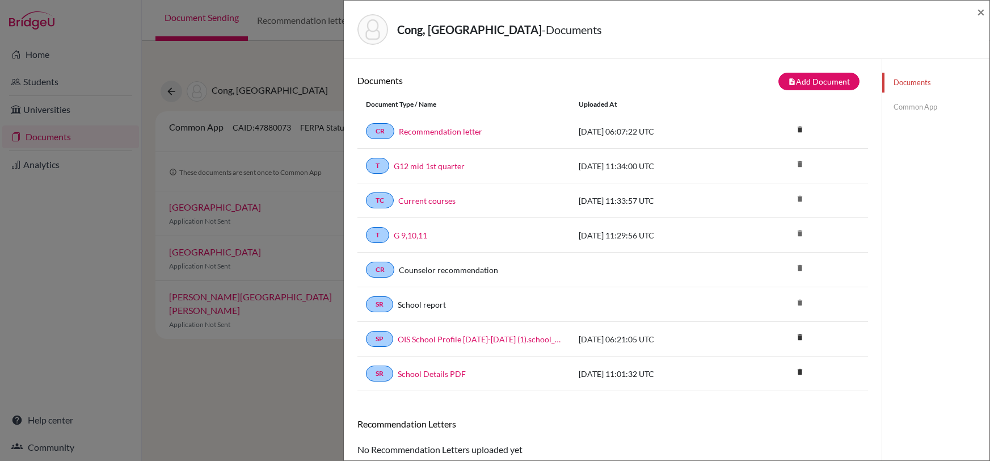
click at [823, 71] on div "Documents note_add Add Document Document type Change explanation for Common App…" at bounding box center [613, 289] width 538 height 461
click at [811, 82] on button "note_add Add Document" at bounding box center [818, 82] width 81 height 18
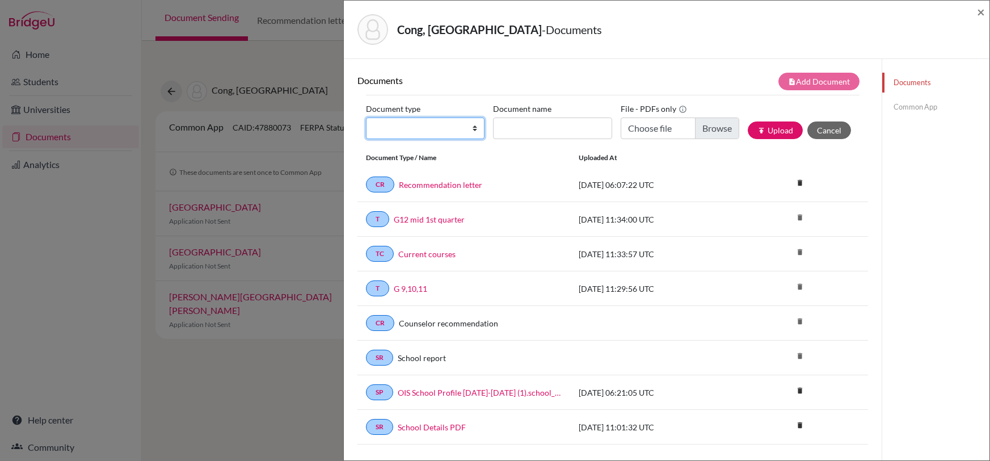
click at [452, 129] on select "Change explanation for Common App reports Counselor recommendation Internationa…" at bounding box center [425, 128] width 119 height 22
select select "44"
click at [366, 117] on select "Change explanation for Common App reports Counselor recommendation Internationa…" at bounding box center [425, 128] width 119 height 22
click at [825, 133] on button "Cancel" at bounding box center [829, 130] width 44 height 18
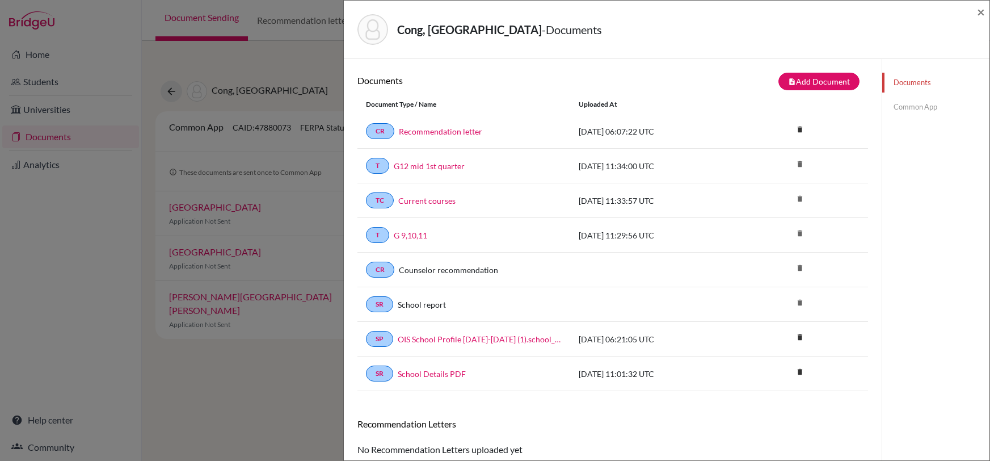
click at [281, 340] on div "Cong, Yuanzhou - Documents × Documents note_add Add Document Document type Chan…" at bounding box center [495, 230] width 990 height 461
click at [986, 15] on div "Cong, [GEOGRAPHIC_DATA] - Documents ×" at bounding box center [667, 30] width 646 height 58
click at [978, 14] on span "×" at bounding box center [981, 11] width 8 height 16
